Goal: Information Seeking & Learning: Learn about a topic

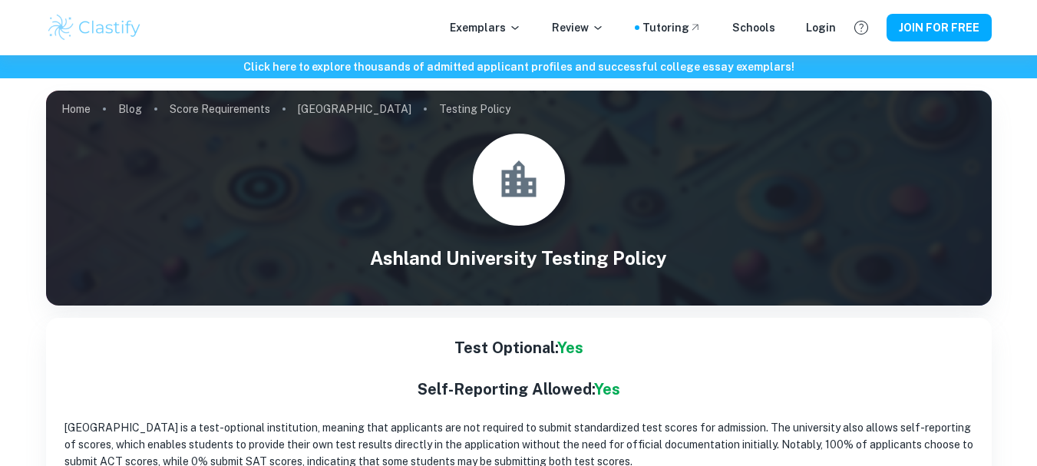
scroll to position [230, 0]
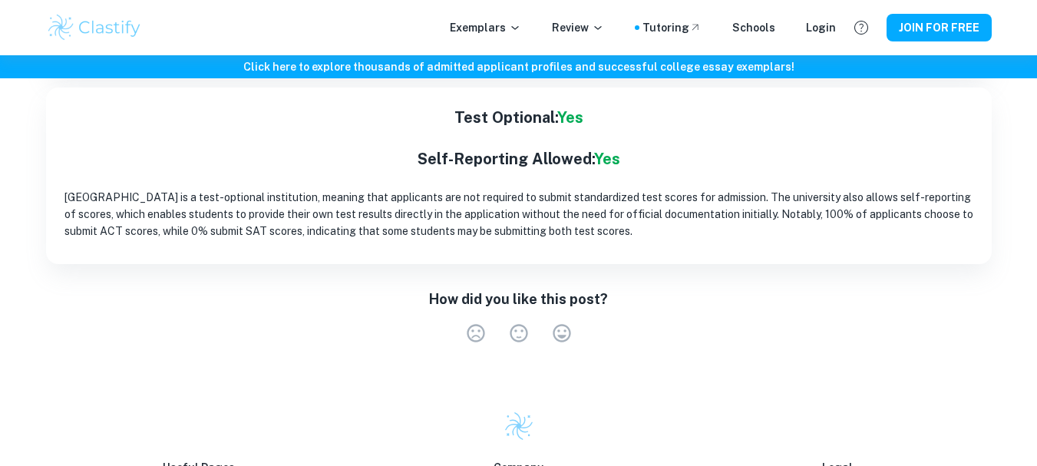
click at [489, 66] on h6 "Click here to explore thousands of admitted applicant profiles and successful c…" at bounding box center [518, 66] width 1030 height 17
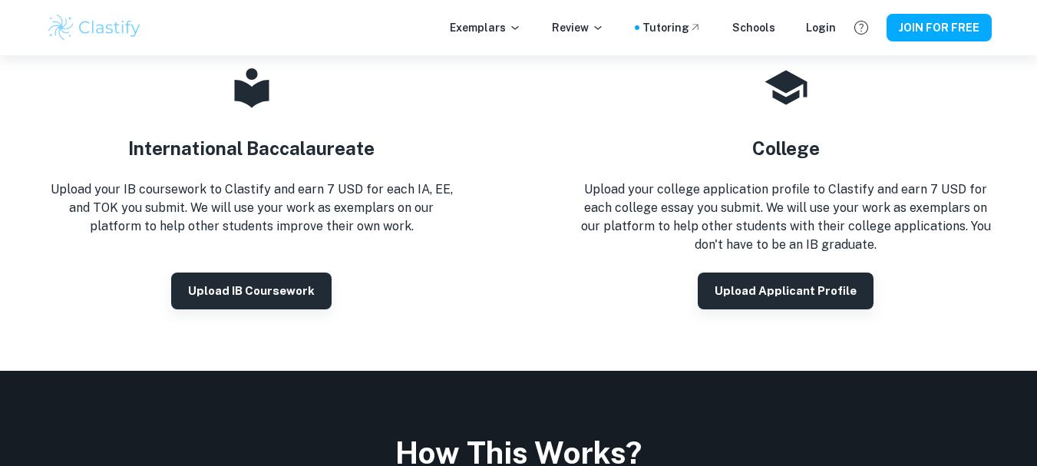
scroll to position [614, 0]
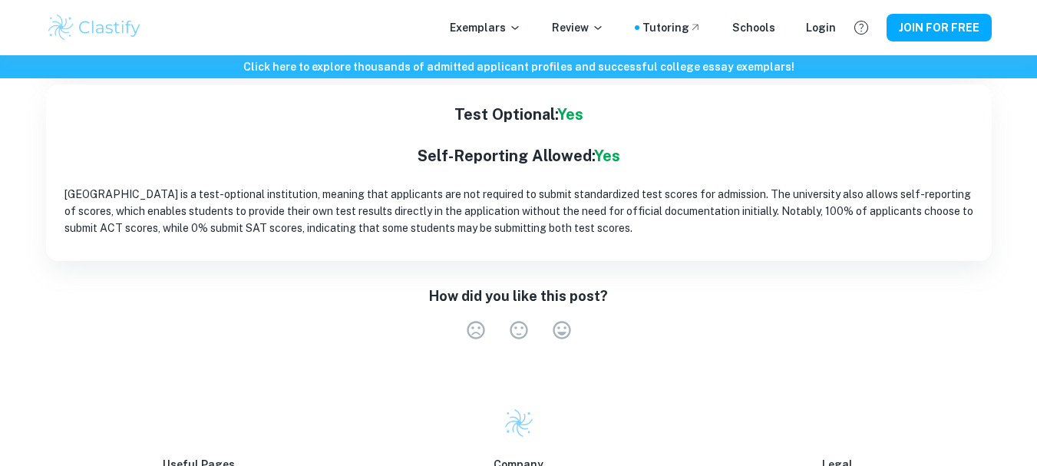
scroll to position [184, 0]
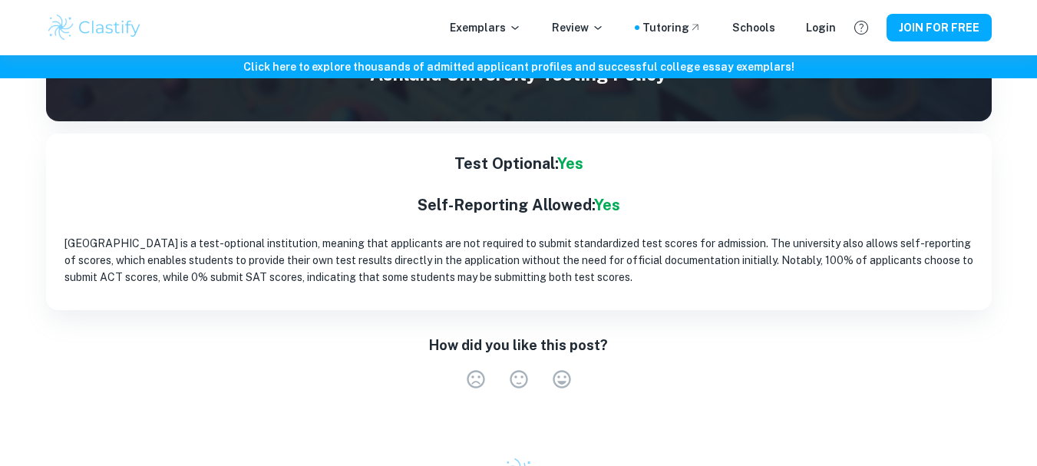
click at [506, 61] on h6 "Click here to explore thousands of admitted applicant profiles and successful c…" at bounding box center [518, 66] width 1030 height 17
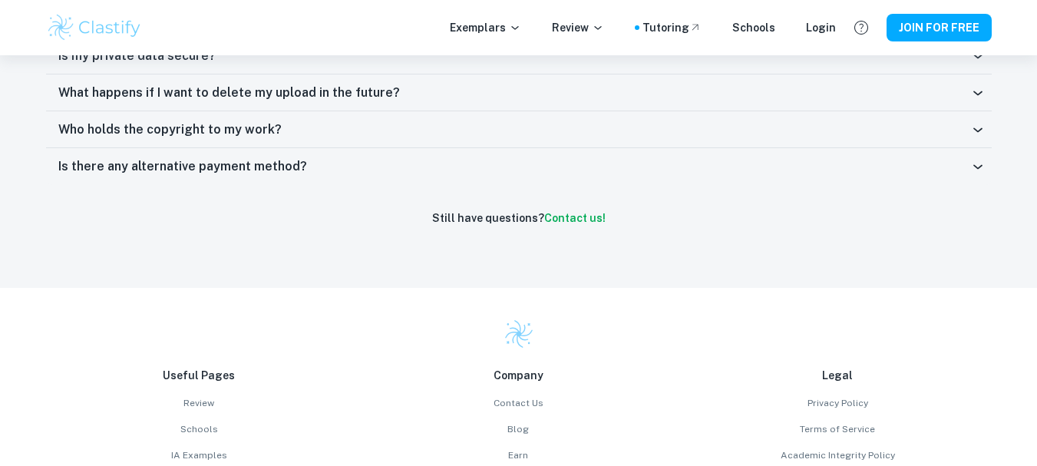
scroll to position [1228, 0]
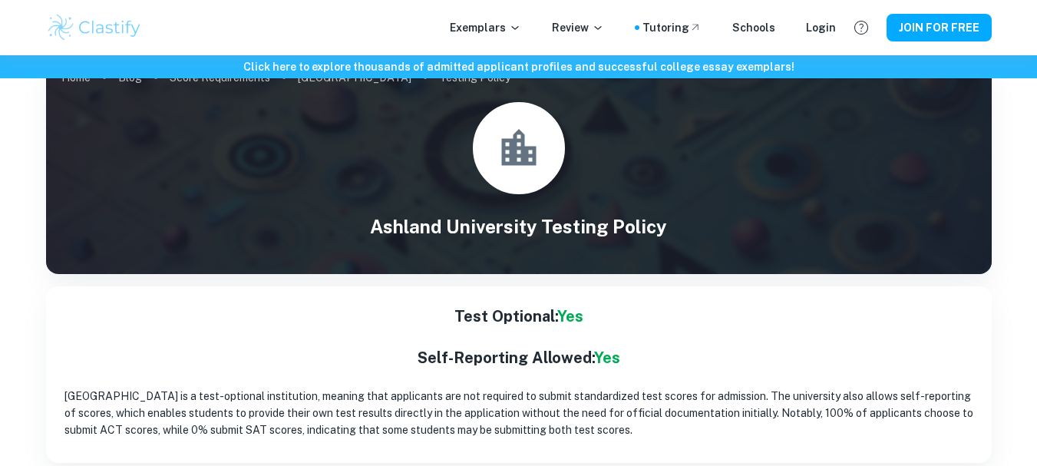
scroll to position [31, 0]
